Goal: Task Accomplishment & Management: Manage account settings

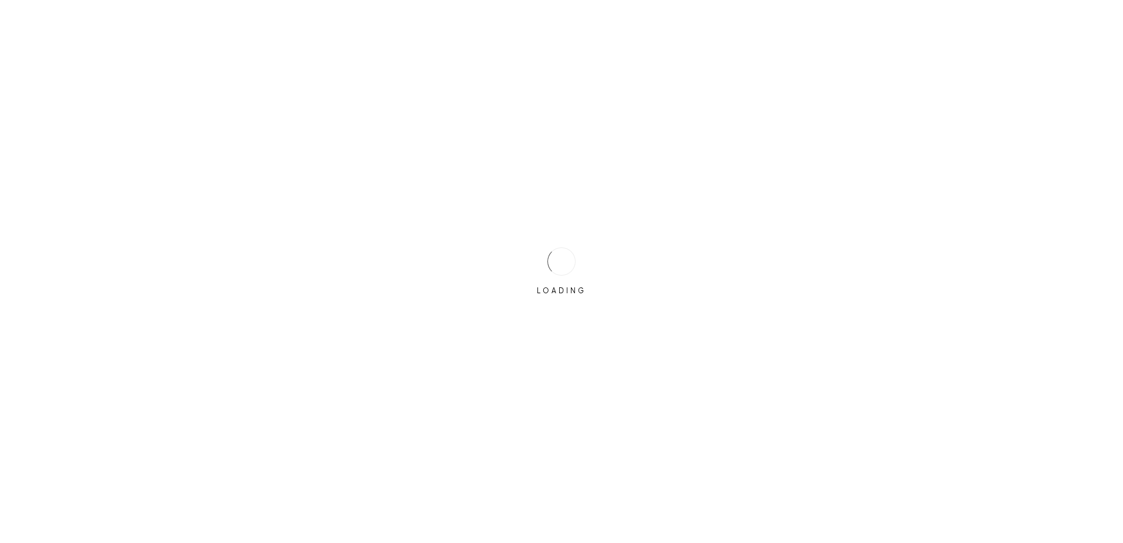
click at [514, 247] on div "LOADING" at bounding box center [561, 271] width 1123 height 543
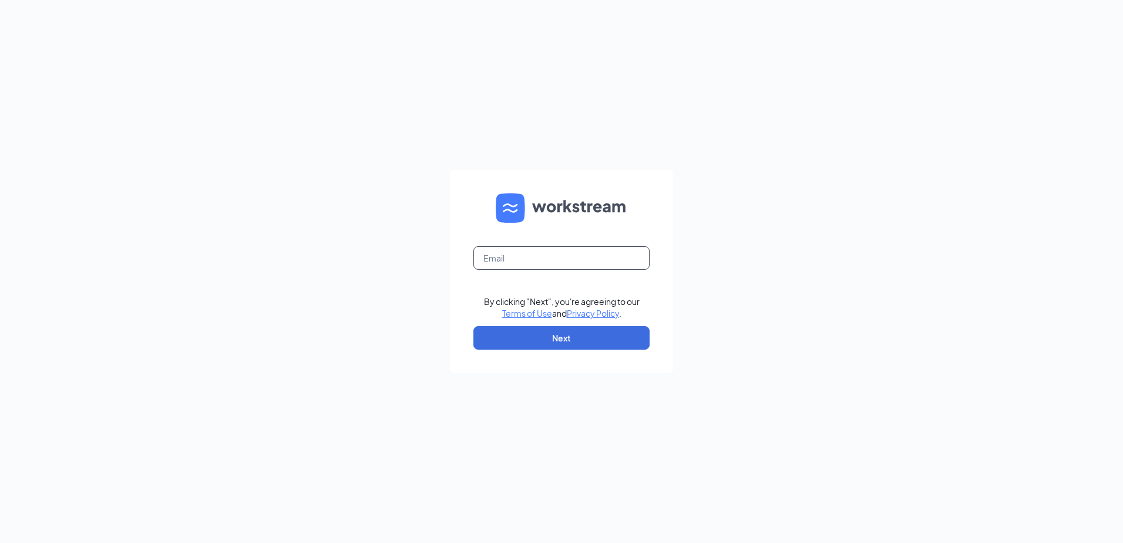
click at [518, 260] on input "text" at bounding box center [562, 258] width 176 height 24
type input "Cherylking@pottsculvers.com"
click at [544, 333] on button "Next" at bounding box center [562, 338] width 176 height 24
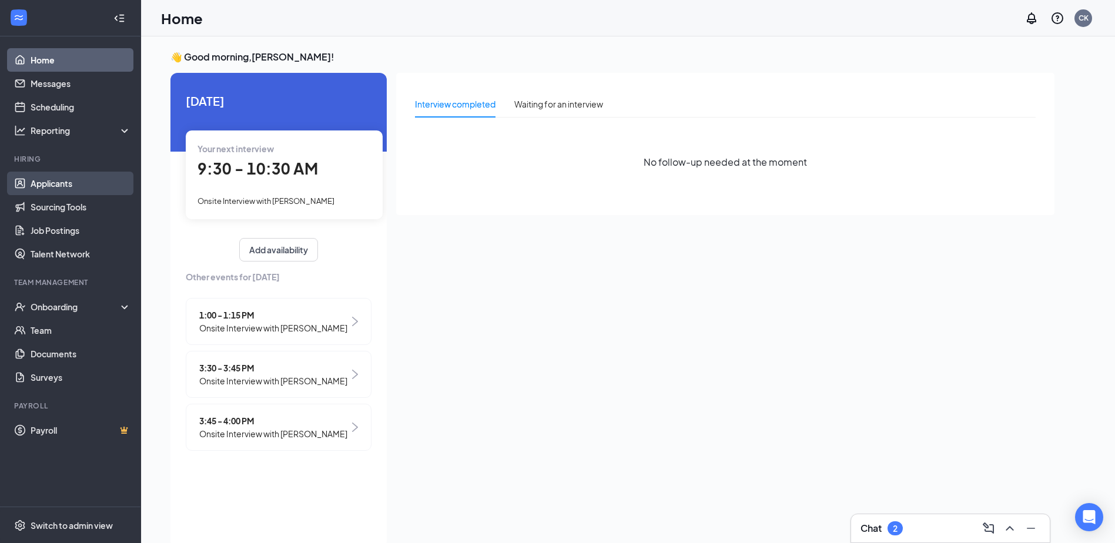
click at [88, 180] on link "Applicants" at bounding box center [81, 184] width 100 height 24
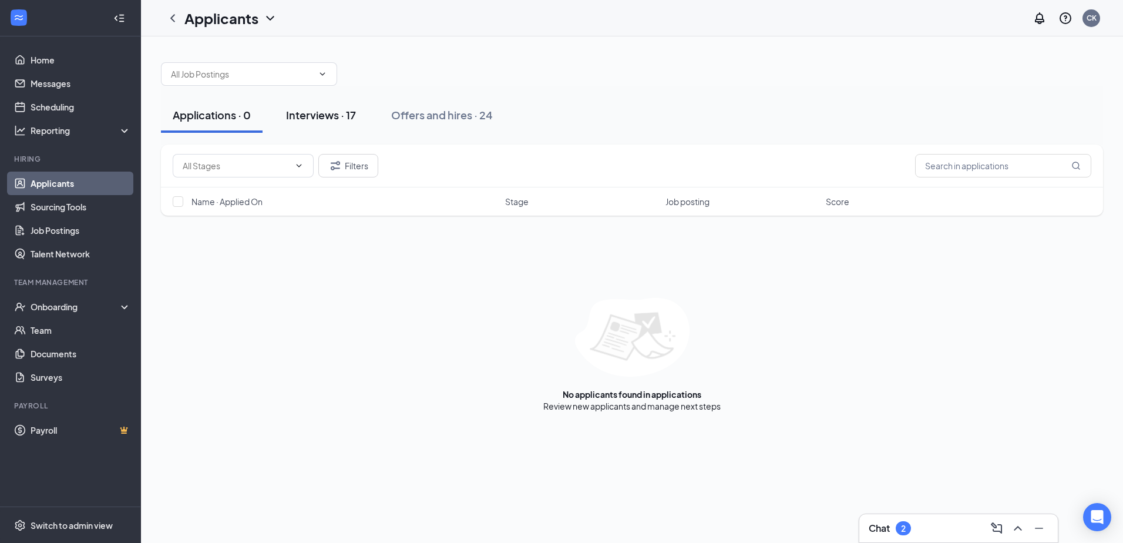
click at [308, 112] on div "Interviews · 17" at bounding box center [321, 115] width 70 height 15
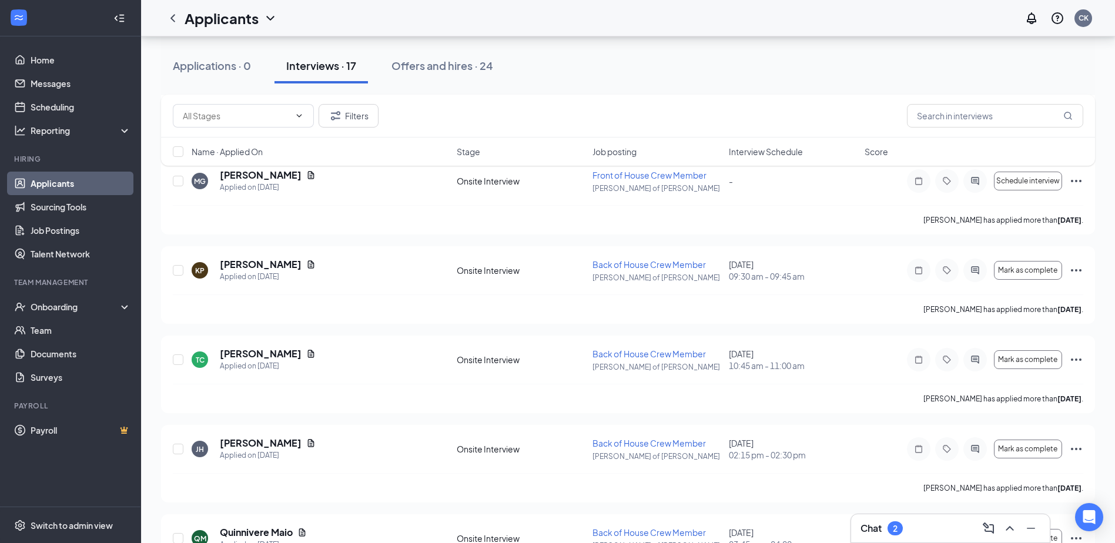
scroll to position [735, 0]
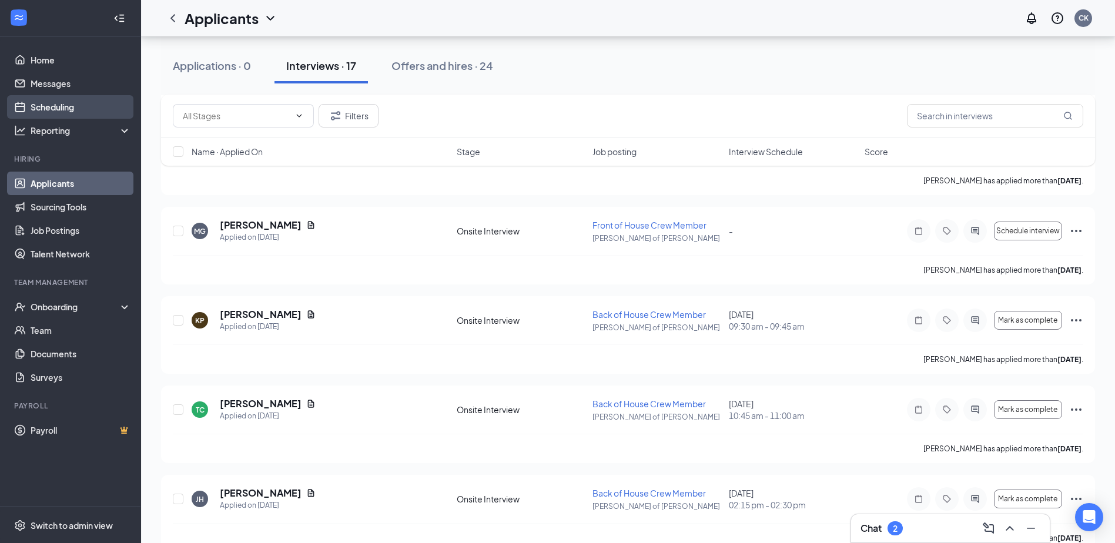
click at [55, 103] on link "Scheduling" at bounding box center [81, 107] width 100 height 24
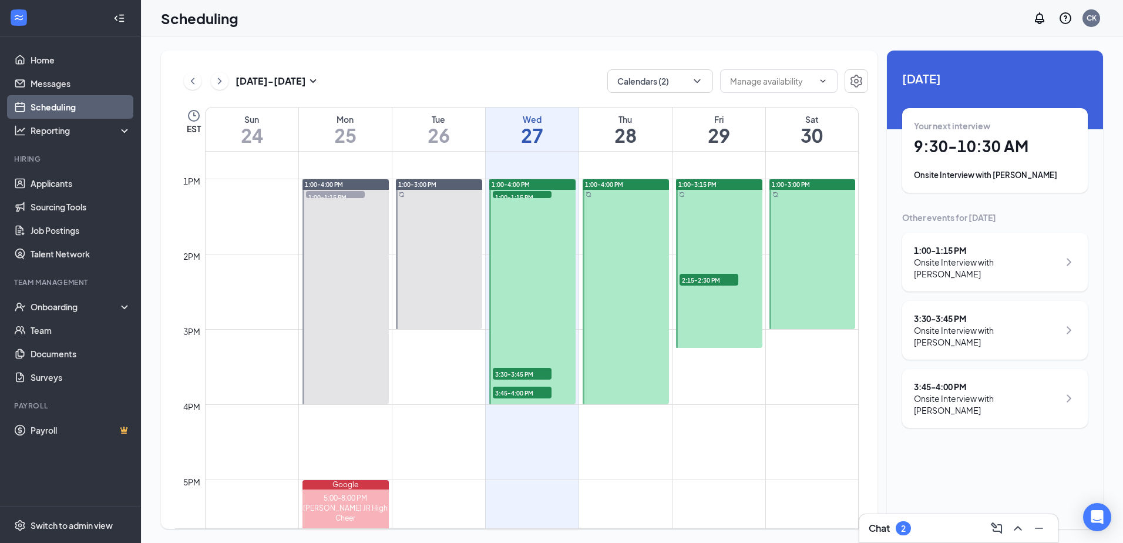
scroll to position [962, 0]
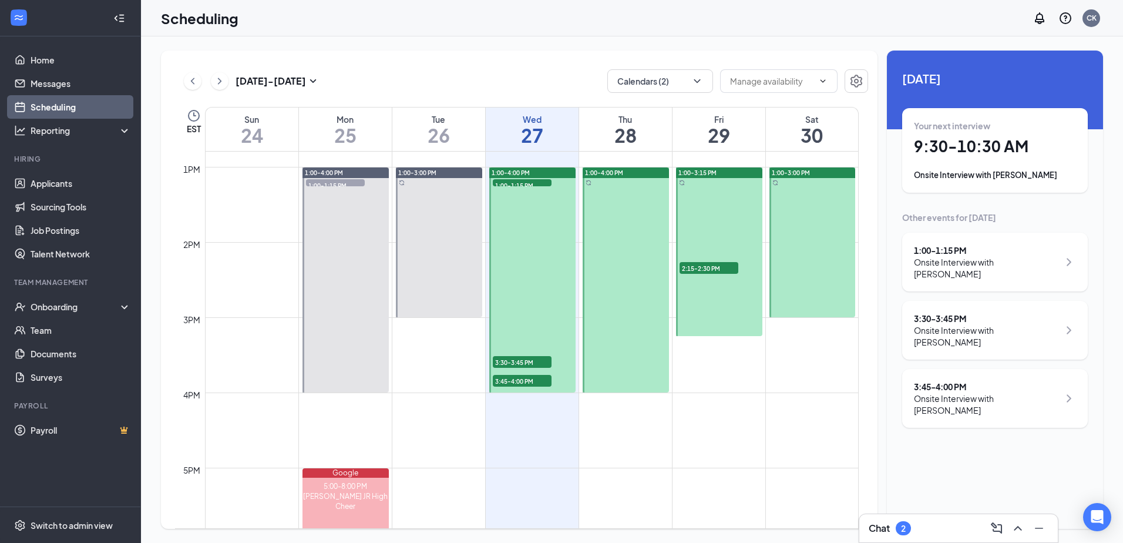
click at [362, 165] on td at bounding box center [532, 157] width 654 height 19
click at [343, 167] on div "12am 1am 2am 3am 4am 5am 6am 7am 8am 9am 10am 11am 12pm 1pm 2pm 3pm 4pm 5pm 6pm…" at bounding box center [517, 91] width 684 height 1805
drag, startPoint x: 624, startPoint y: 167, endPoint x: 623, endPoint y: 173, distance: 6.6
click at [623, 173] on div "1:00-4:00 PM" at bounding box center [625, 280] width 89 height 226
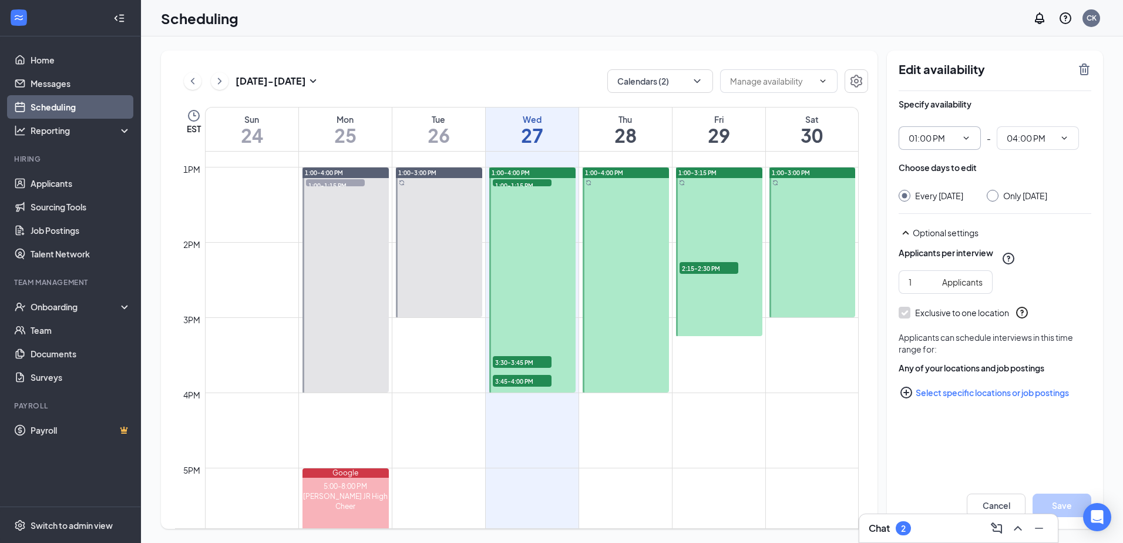
click at [961, 138] on span at bounding box center [966, 137] width 12 height 9
click at [941, 179] on div "01:30 PM" at bounding box center [925, 176] width 35 height 13
type input "01:30 PM"
click at [1065, 139] on icon "ChevronDown" at bounding box center [1064, 137] width 5 height 3
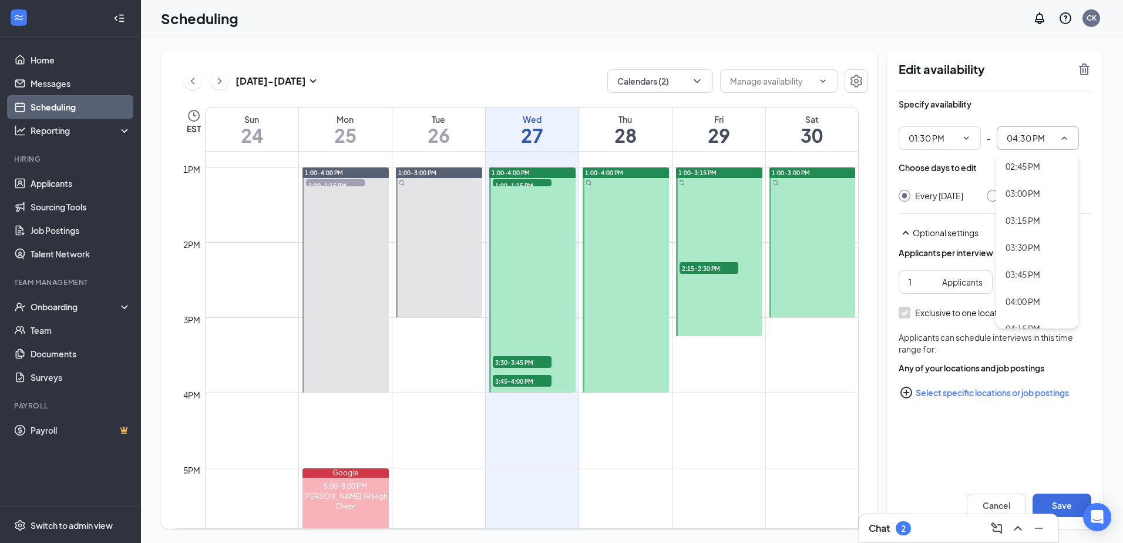
scroll to position [1591, 0]
click at [1032, 276] on div "04:00 PM" at bounding box center [1023, 277] width 35 height 13
type input "04:00 PM"
click at [1061, 502] on button "Save" at bounding box center [1062, 506] width 59 height 24
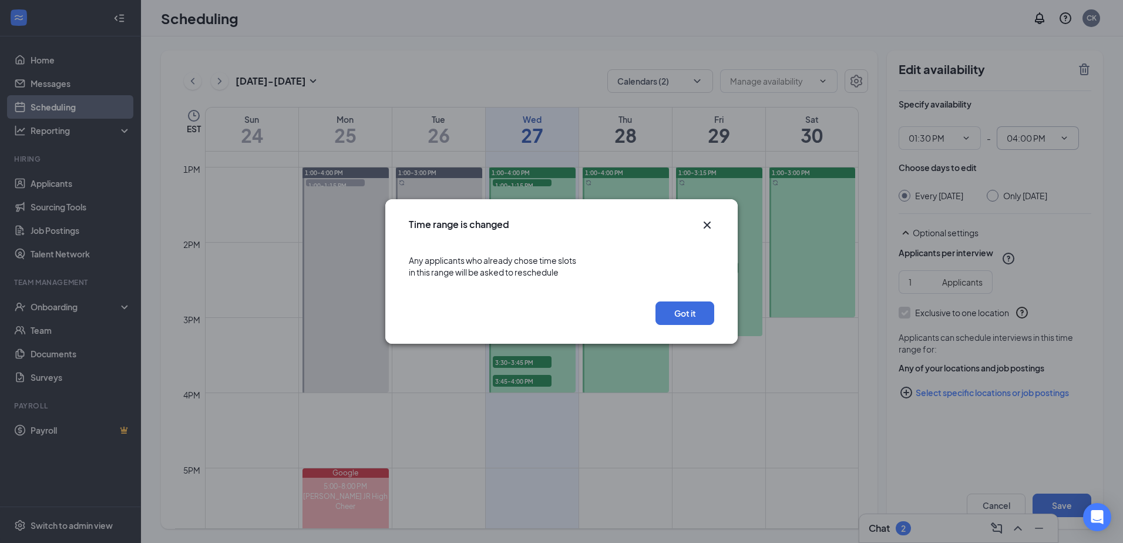
click at [705, 221] on icon "Cross" at bounding box center [707, 225] width 14 height 14
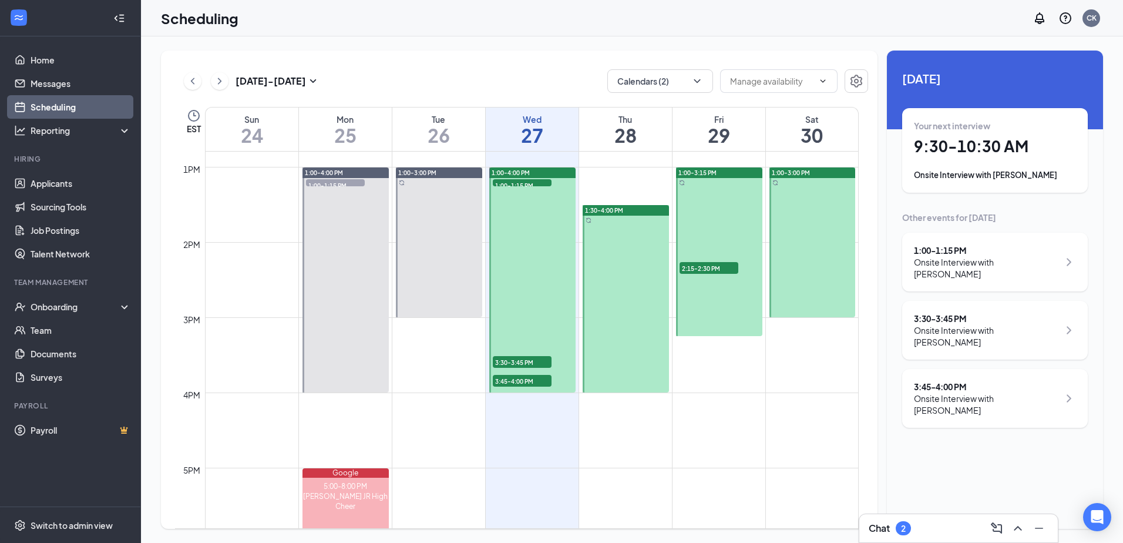
click at [400, 71] on div "[DATE] - [DATE] Calendars (2)" at bounding box center [521, 81] width 693 height 24
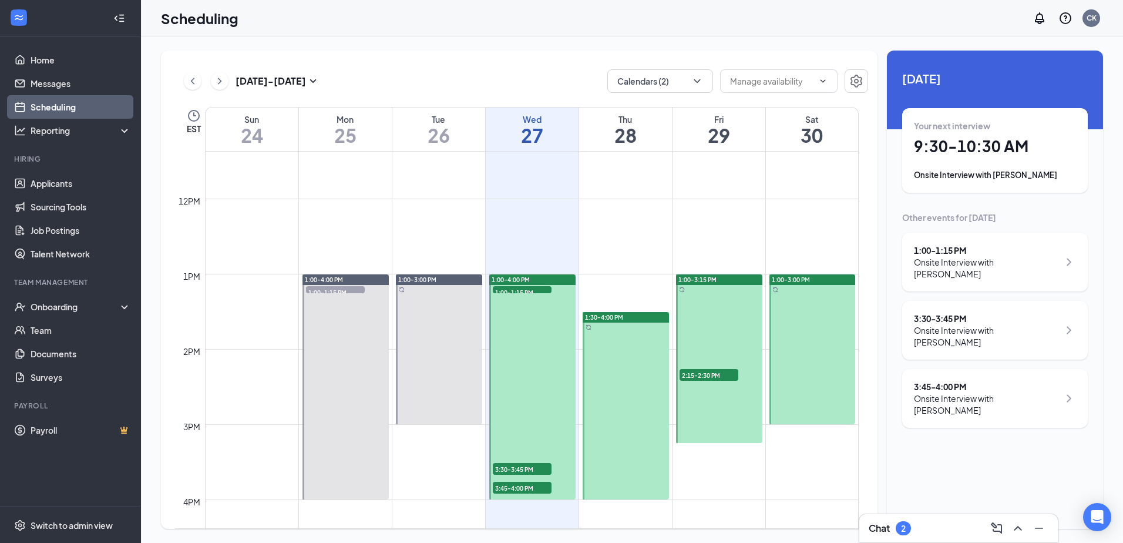
scroll to position [845, 0]
